Goal: Task Accomplishment & Management: Use online tool/utility

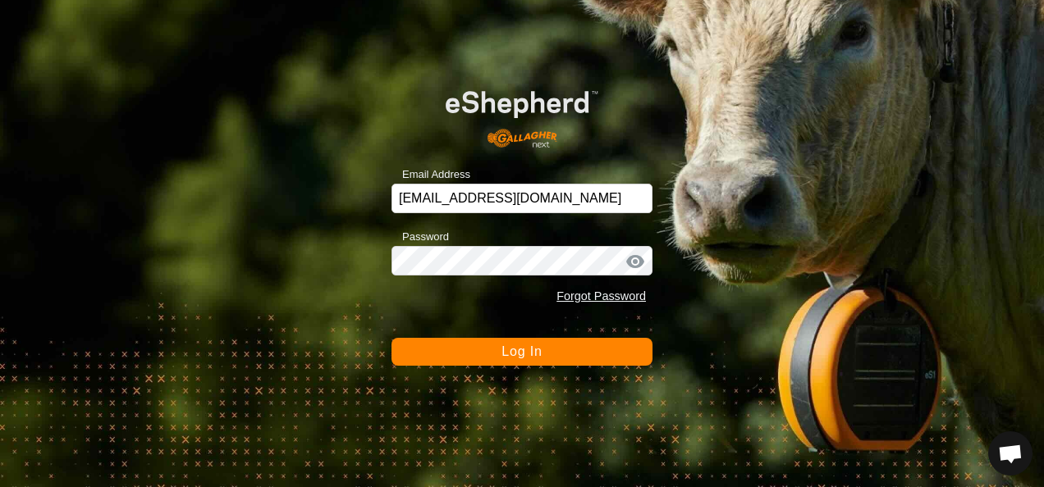
click at [547, 361] on button "Log In" at bounding box center [521, 352] width 261 height 28
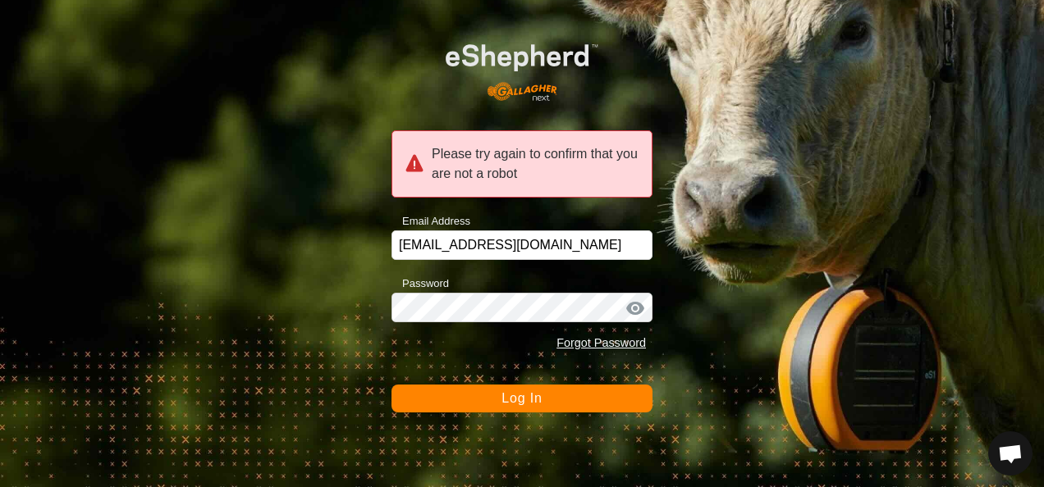
click at [537, 399] on span "Log In" at bounding box center [521, 398] width 40 height 14
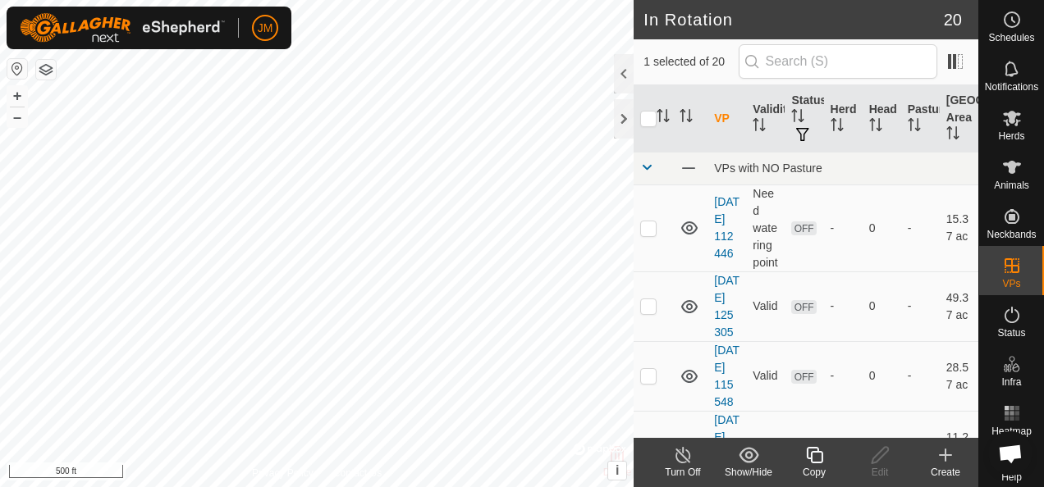
checkbox input "true"
checkbox input "false"
click at [877, 458] on icon at bounding box center [880, 456] width 21 height 20
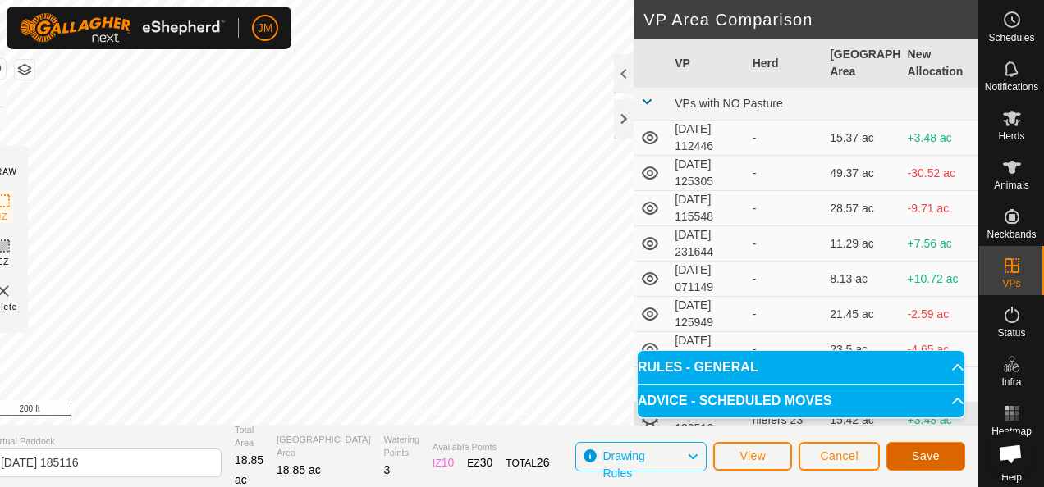
click at [919, 451] on span "Save" at bounding box center [926, 456] width 28 height 13
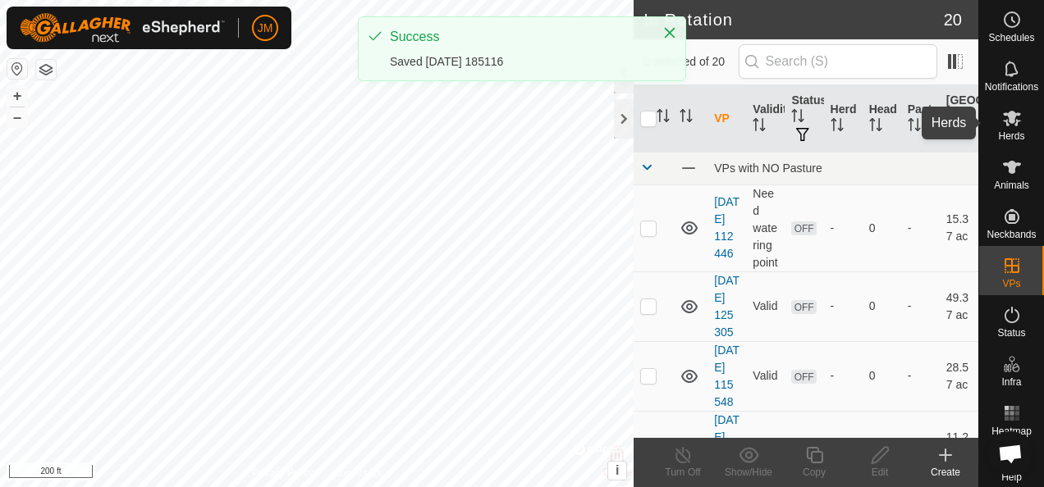
click at [1008, 116] on icon at bounding box center [1012, 119] width 18 height 16
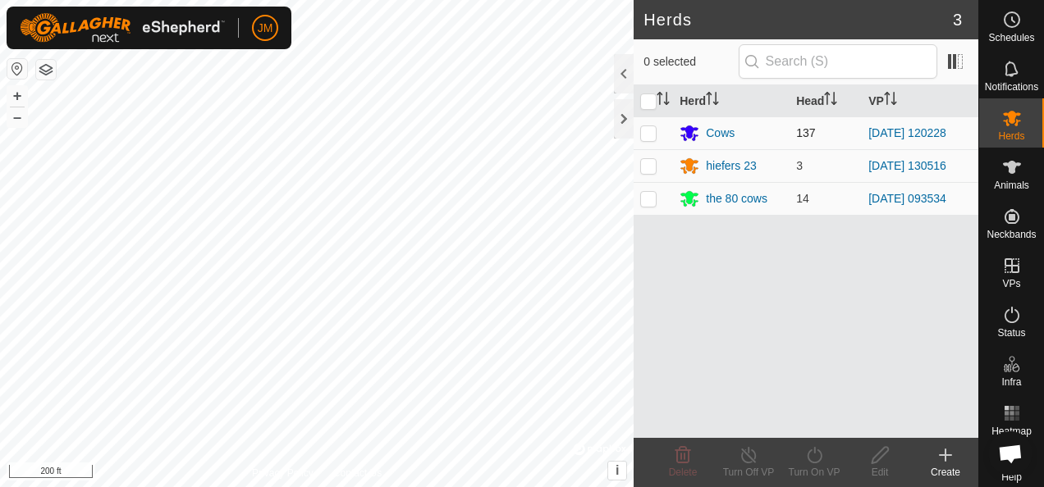
click at [652, 131] on p-checkbox at bounding box center [648, 132] width 16 height 13
checkbox input "true"
click at [821, 455] on icon at bounding box center [814, 456] width 21 height 20
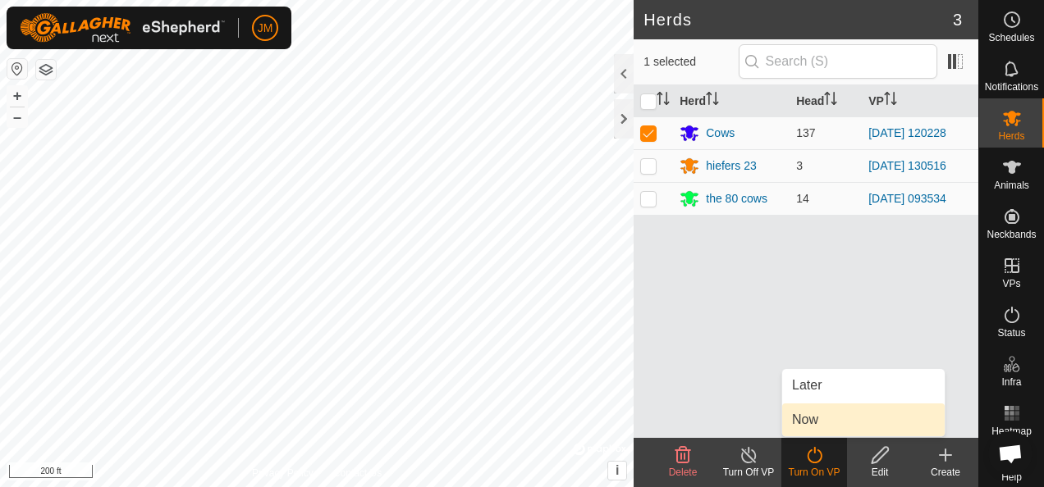
click at [809, 415] on link "Now" at bounding box center [863, 420] width 162 height 33
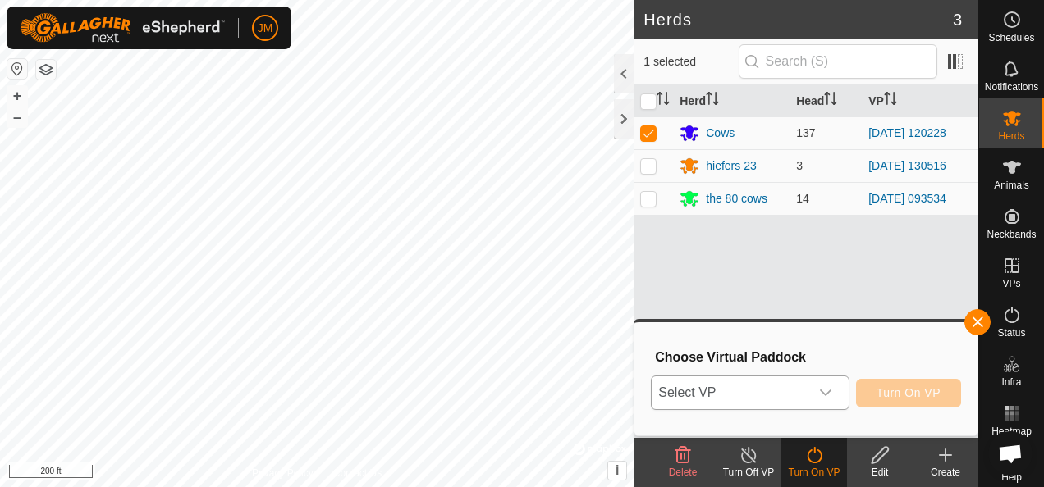
click at [839, 391] on div "dropdown trigger" at bounding box center [825, 393] width 33 height 33
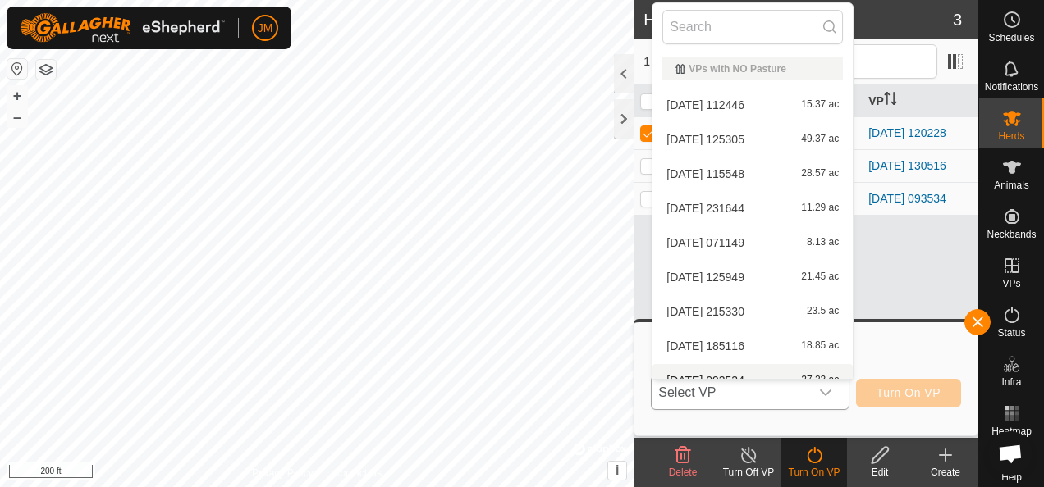
scroll to position [18, 0]
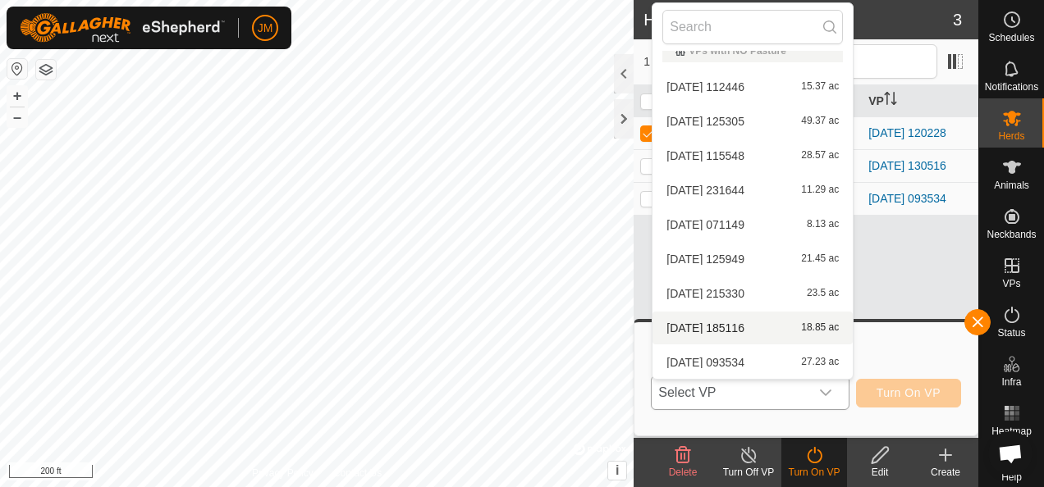
click at [727, 327] on li "[DATE] 185116 18.85 ac" at bounding box center [752, 328] width 200 height 33
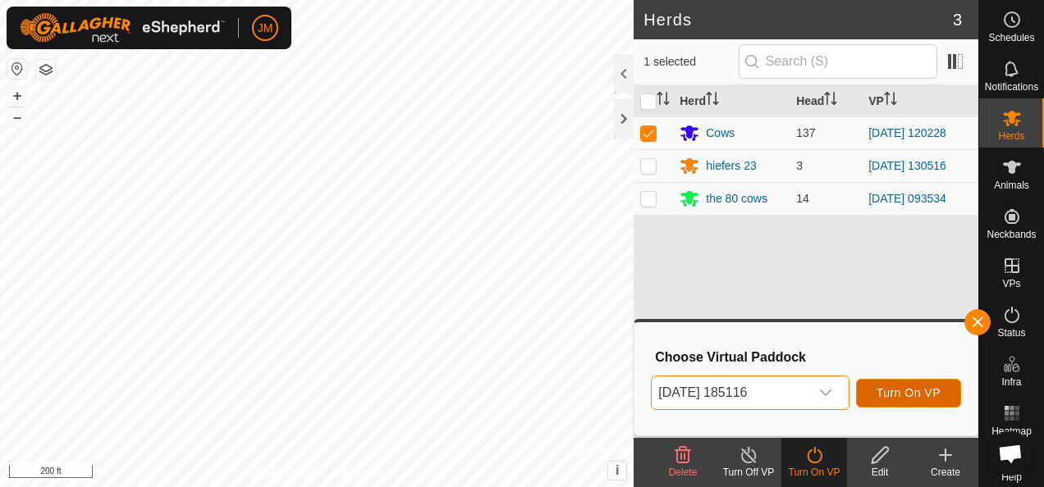
click at [892, 389] on span "Turn On VP" at bounding box center [908, 393] width 64 height 13
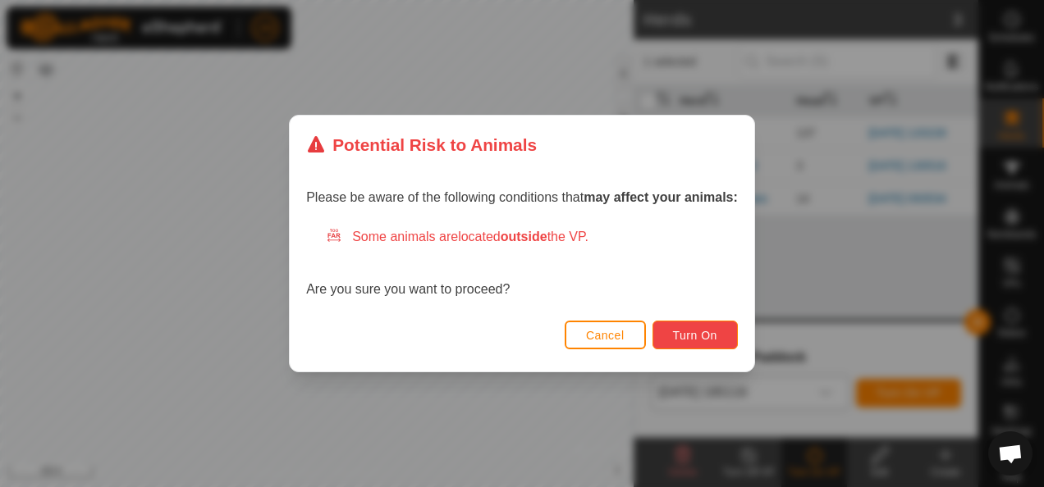
click at [707, 337] on span "Turn On" at bounding box center [695, 335] width 44 height 13
